Goal: Information Seeking & Learning: Learn about a topic

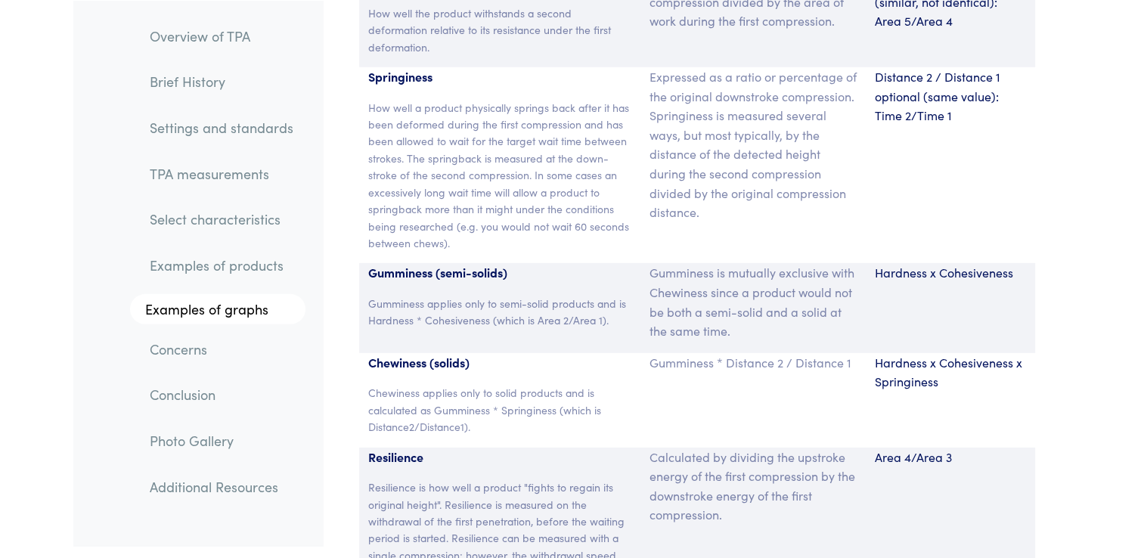
scroll to position [10382, 0]
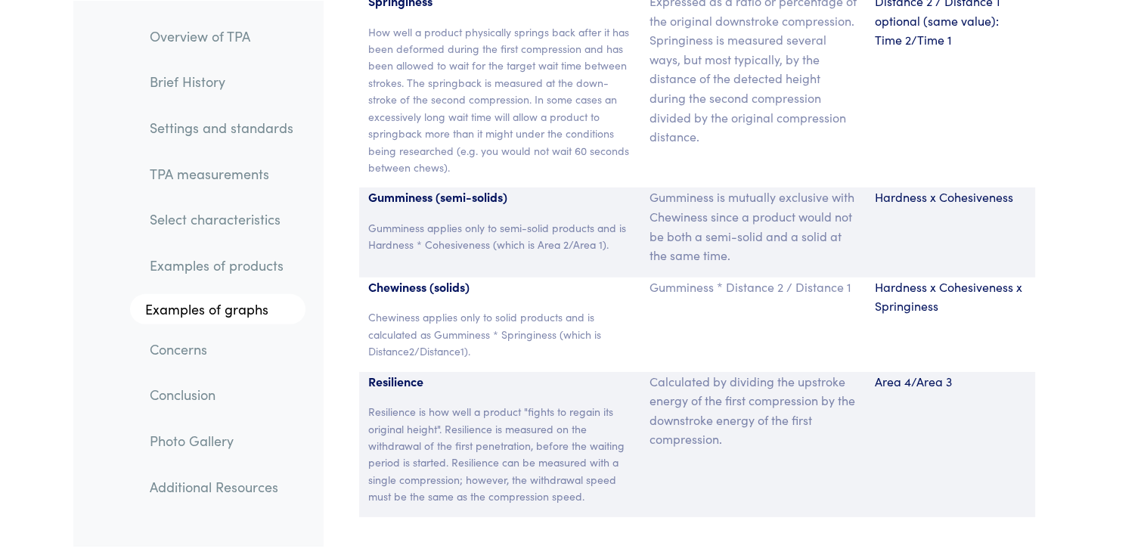
click at [228, 259] on link "Examples of products" at bounding box center [222, 265] width 168 height 35
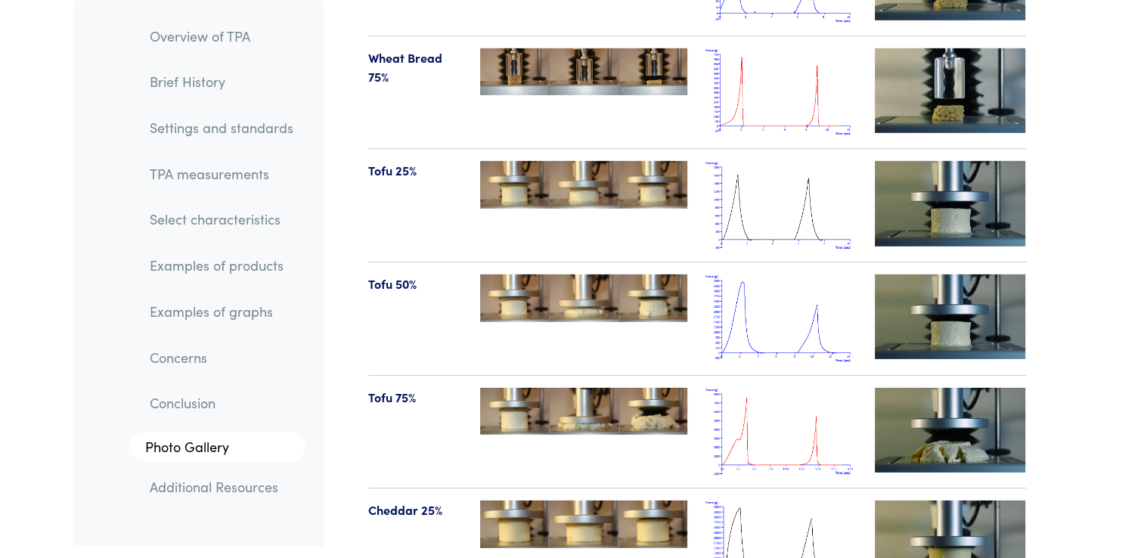
scroll to position [16061, 0]
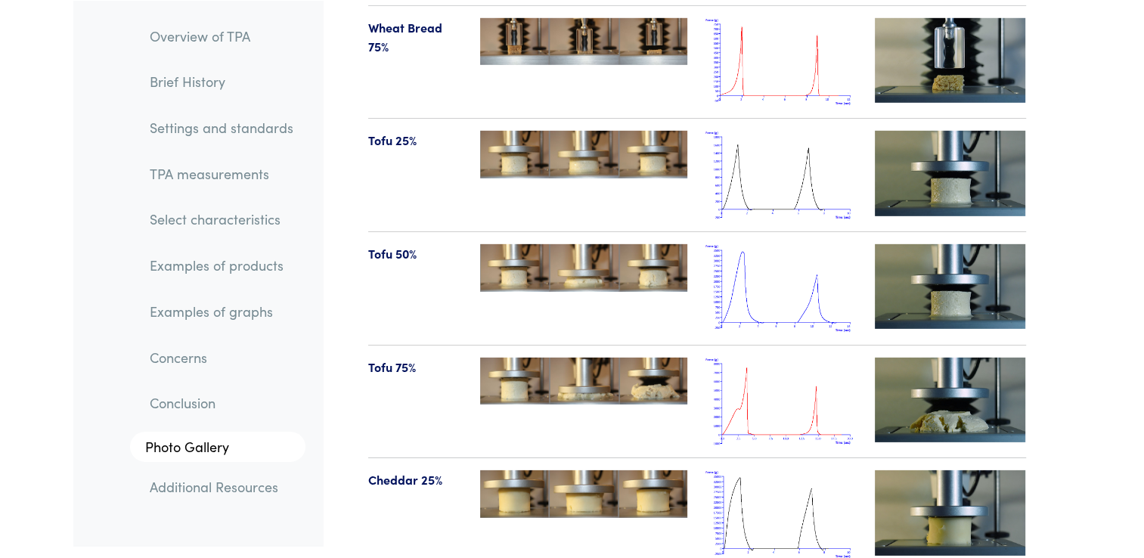
click at [939, 358] on img at bounding box center [950, 400] width 151 height 85
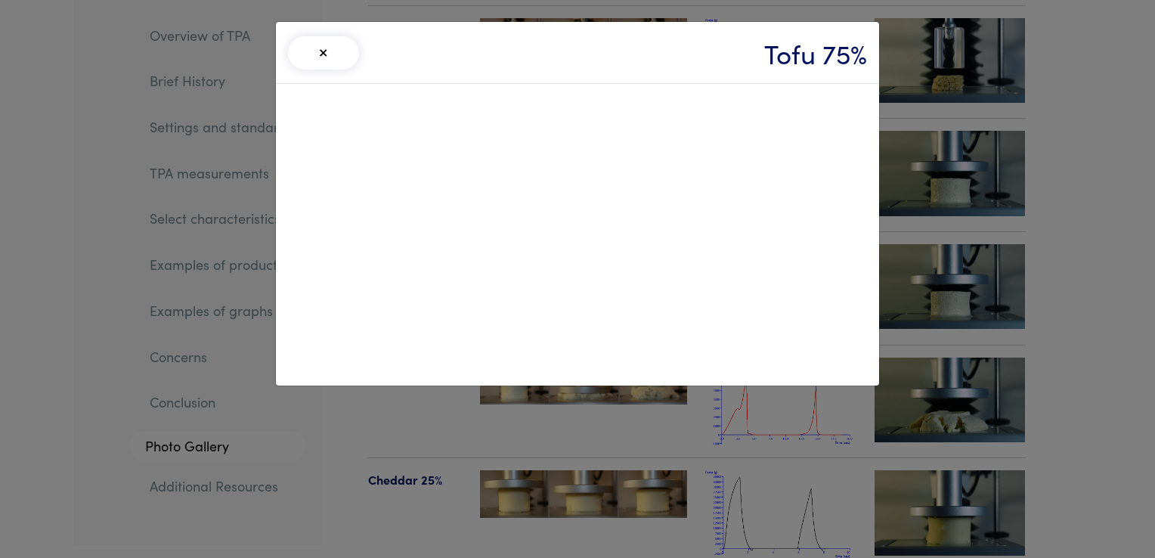
click at [327, 56] on button "×" at bounding box center [323, 52] width 71 height 33
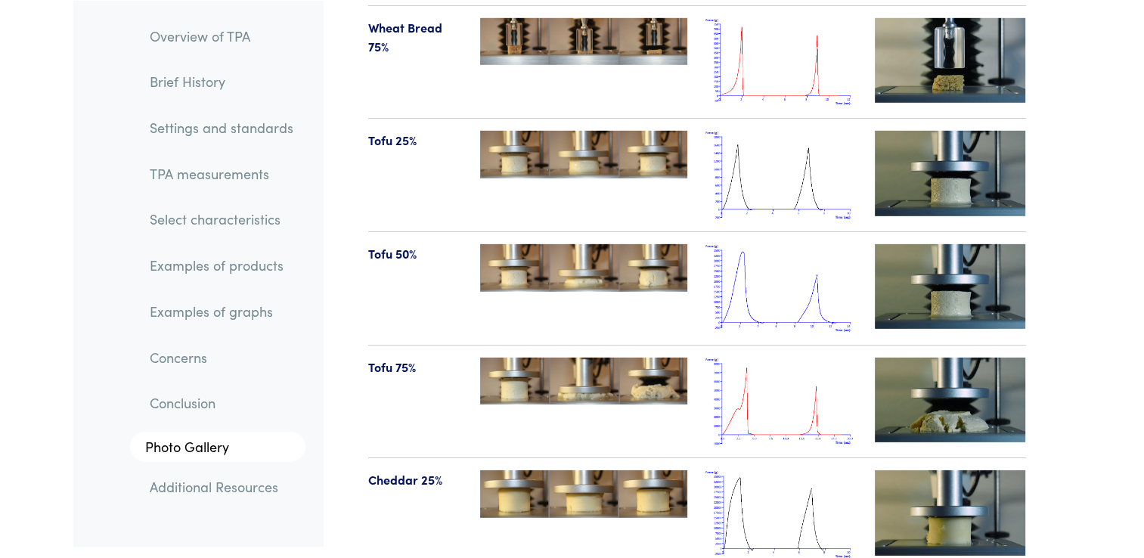
click at [706, 358] on img at bounding box center [780, 402] width 151 height 88
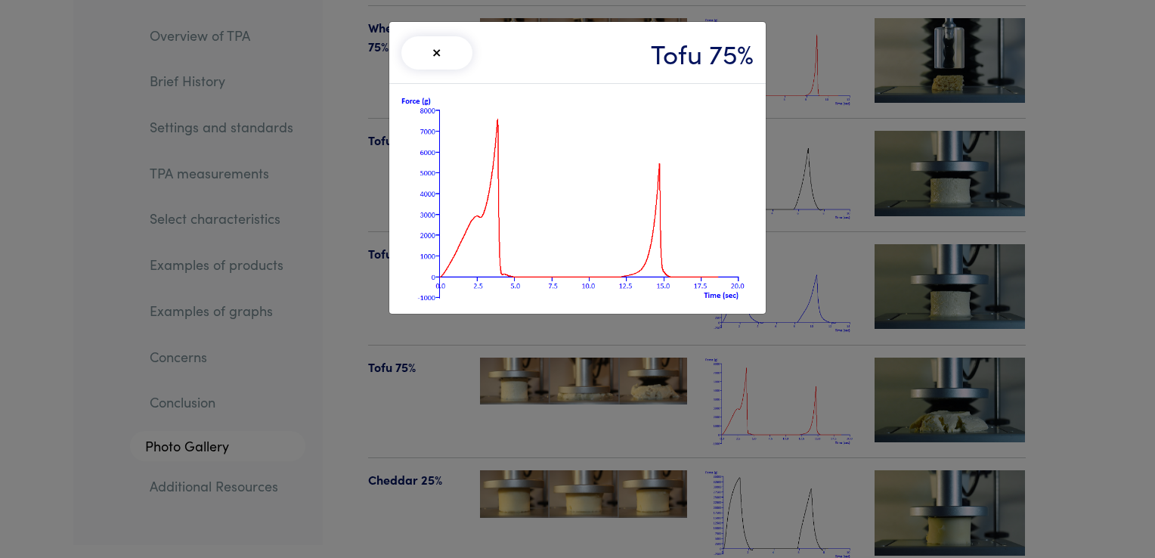
click at [441, 50] on button "×" at bounding box center [436, 52] width 71 height 33
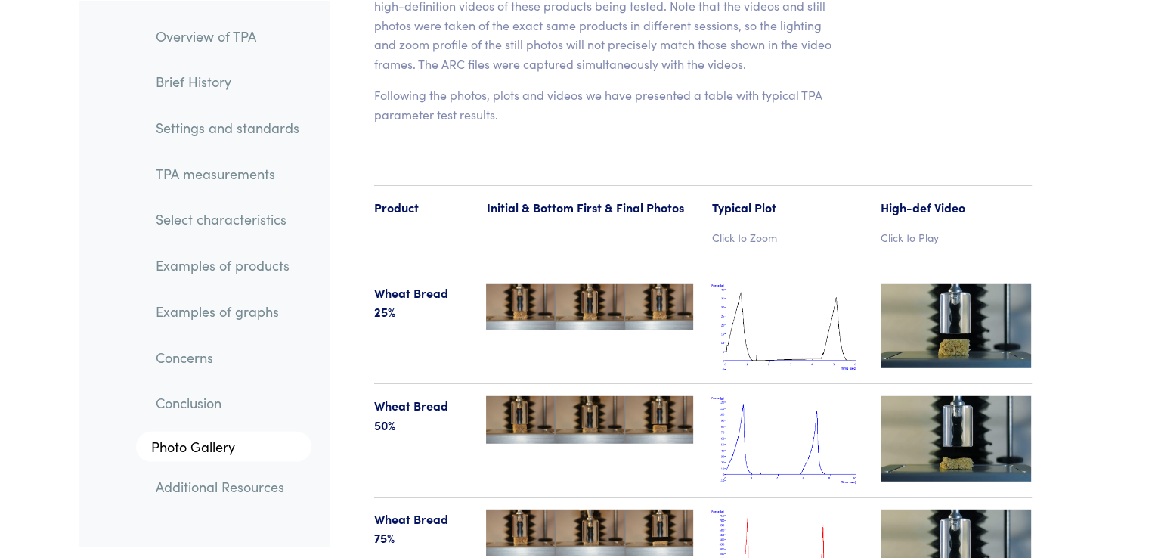
scroll to position [15607, 0]
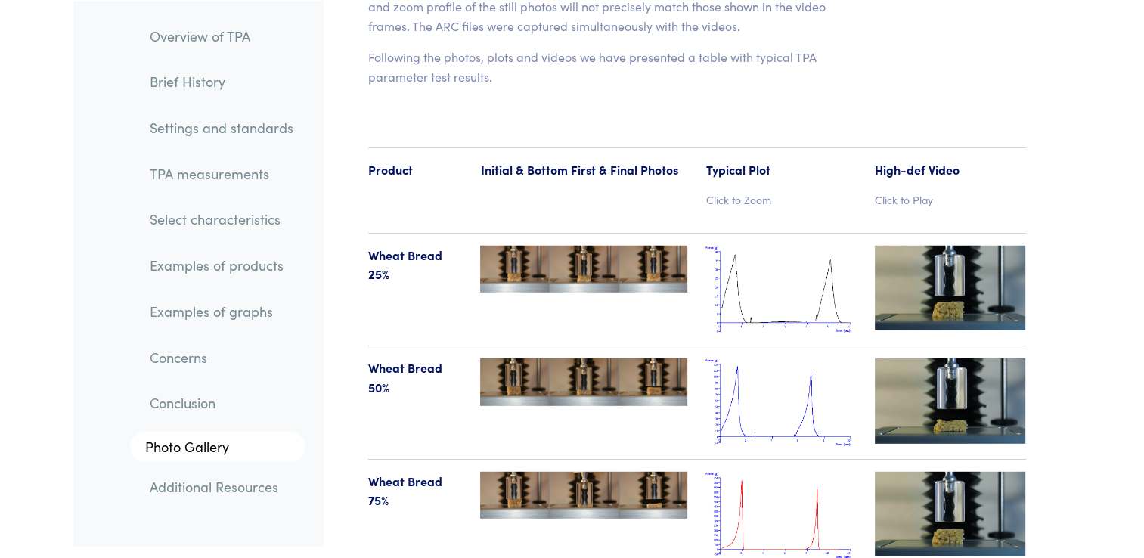
click at [949, 472] on img at bounding box center [950, 514] width 151 height 85
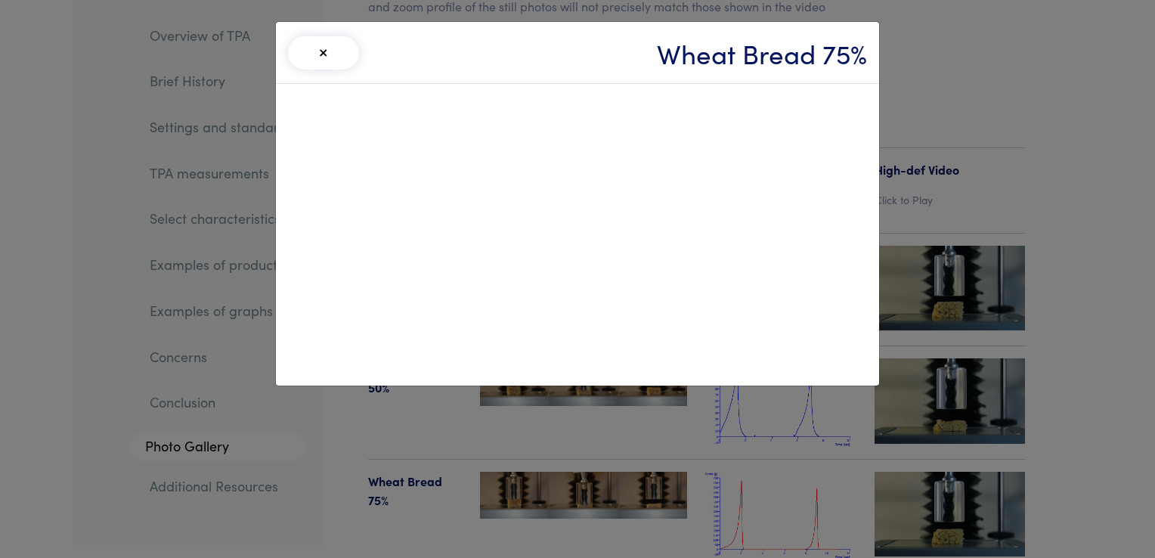
click at [323, 57] on button "×" at bounding box center [323, 52] width 71 height 33
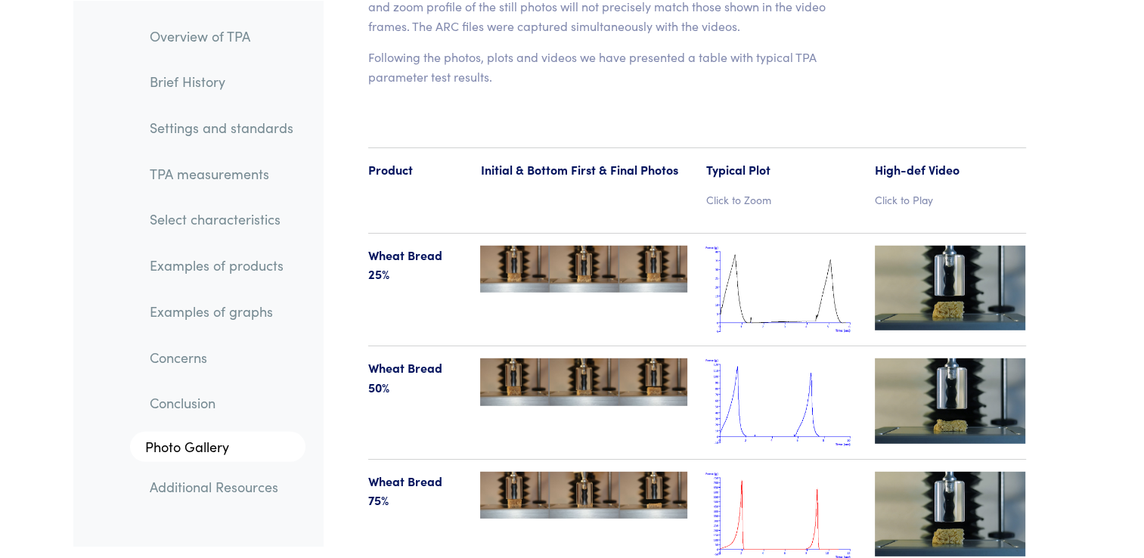
click at [765, 472] on img at bounding box center [780, 516] width 151 height 88
